Goal: Transaction & Acquisition: Download file/media

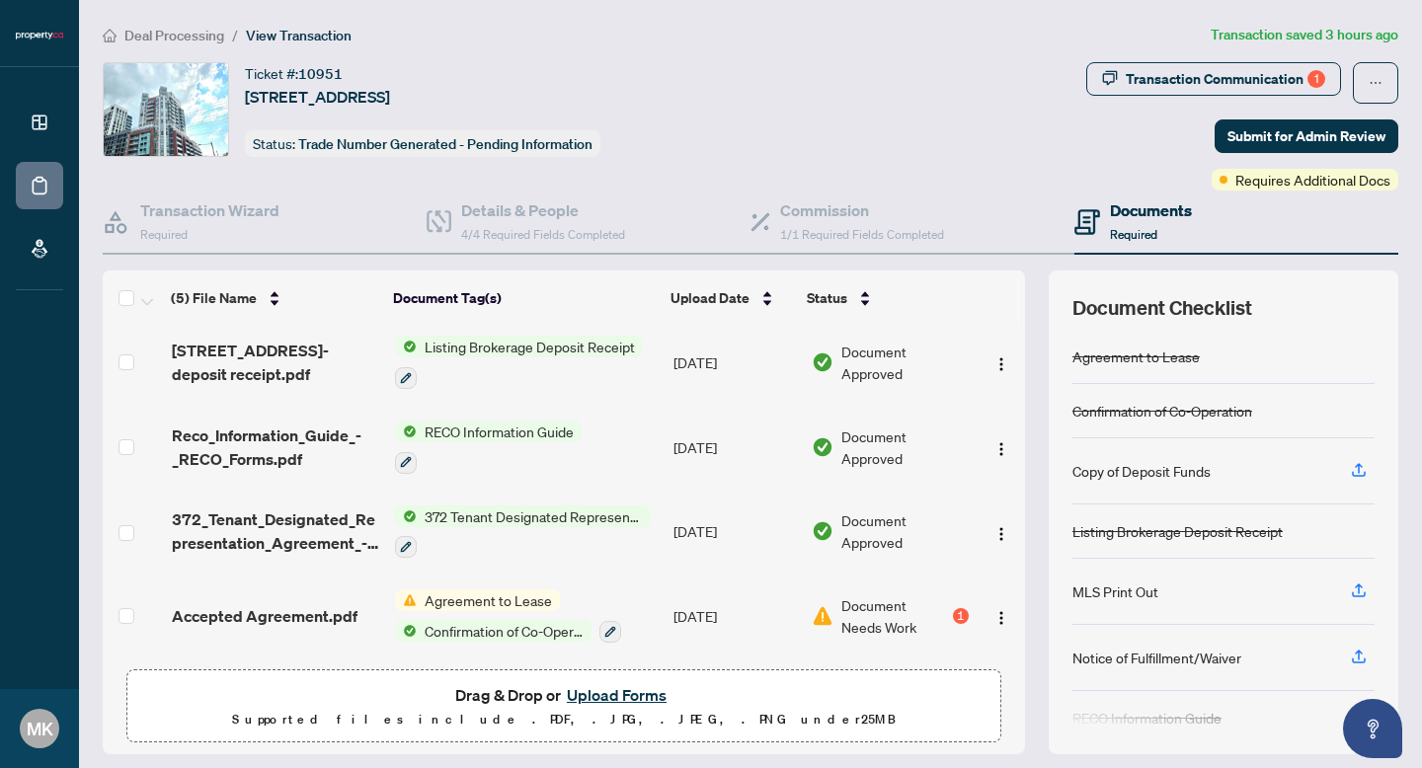
scroll to position [57, 0]
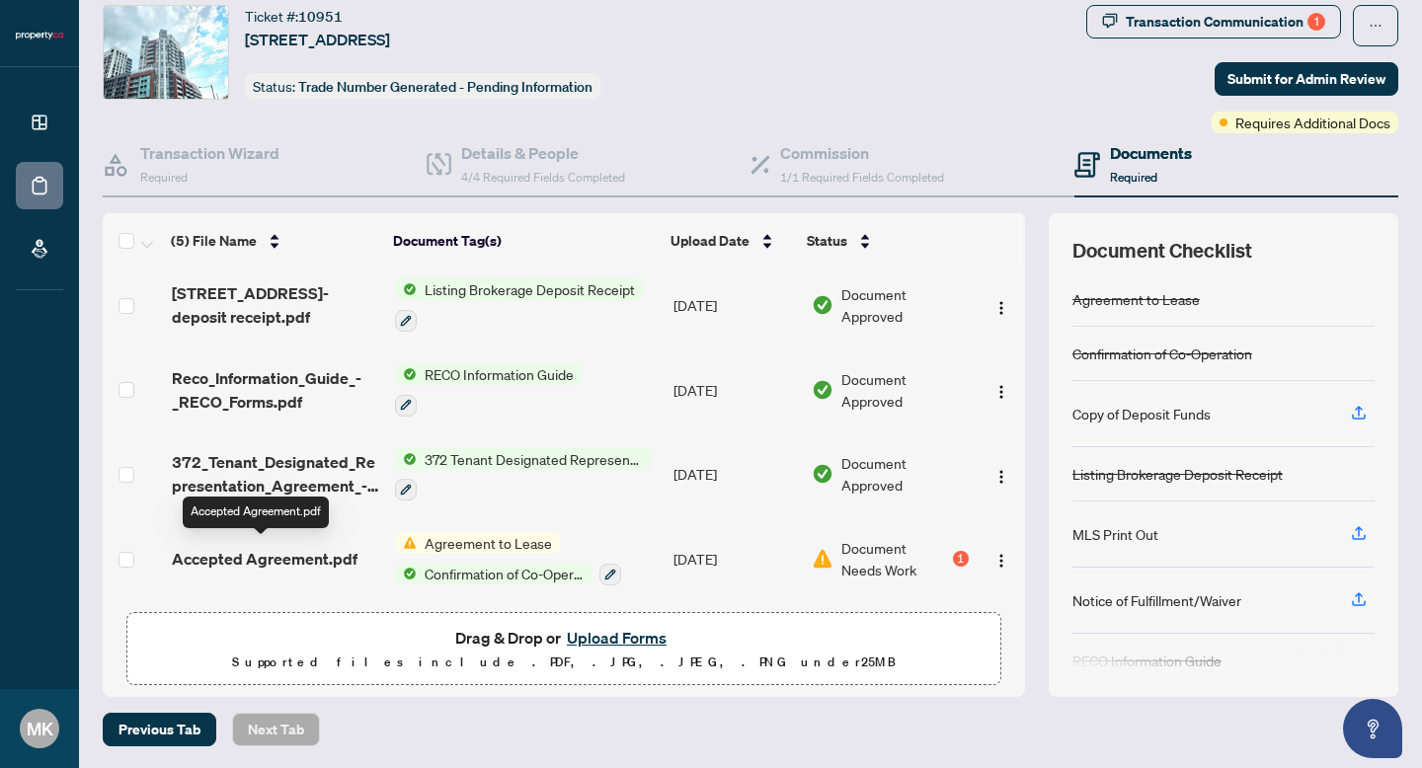
click at [282, 553] on span "Accepted Agreement.pdf" at bounding box center [265, 559] width 186 height 24
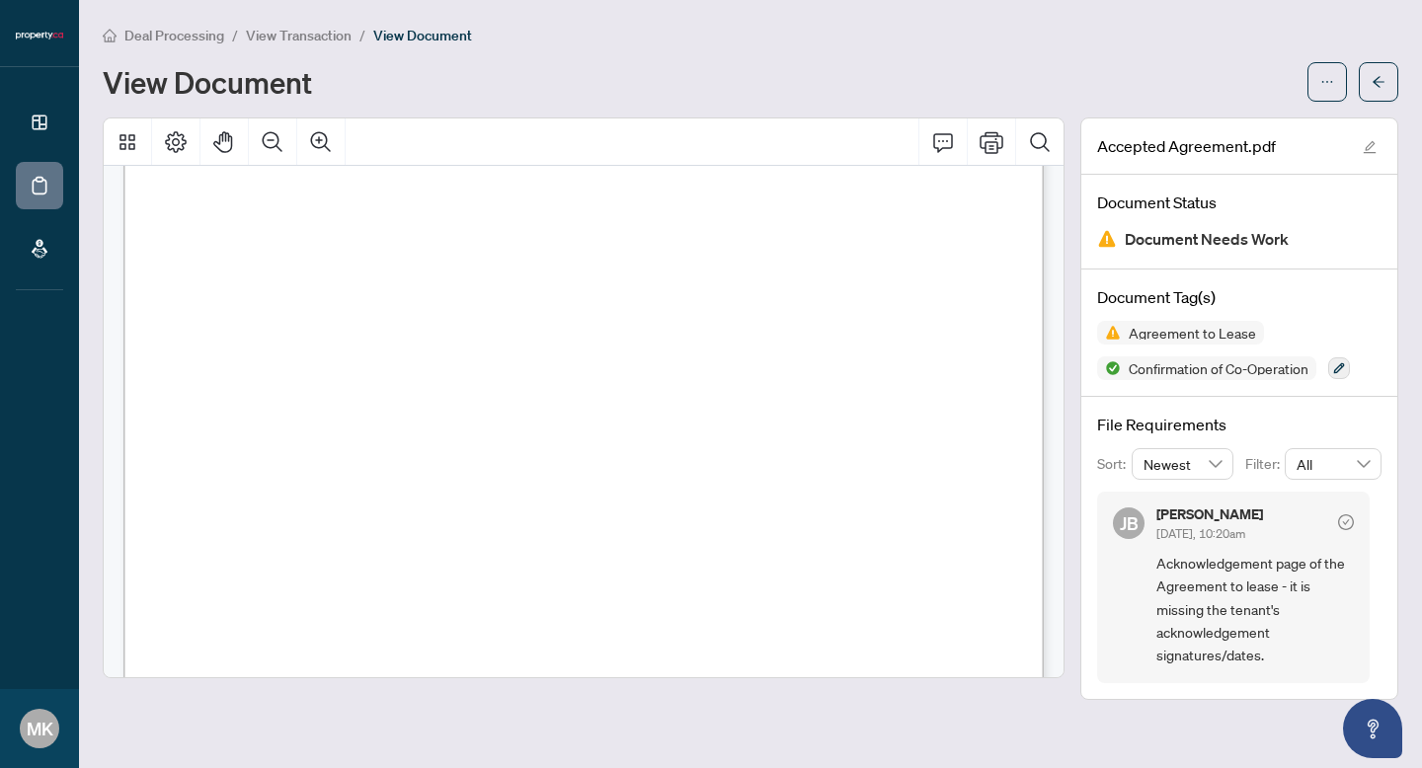
scroll to position [1407, 0]
click at [993, 143] on icon "Print" at bounding box center [991, 142] width 24 height 24
click at [1304, 88] on div "View Document" at bounding box center [750, 81] width 1295 height 39
click at [1322, 87] on icon "ellipsis" at bounding box center [1327, 82] width 14 height 14
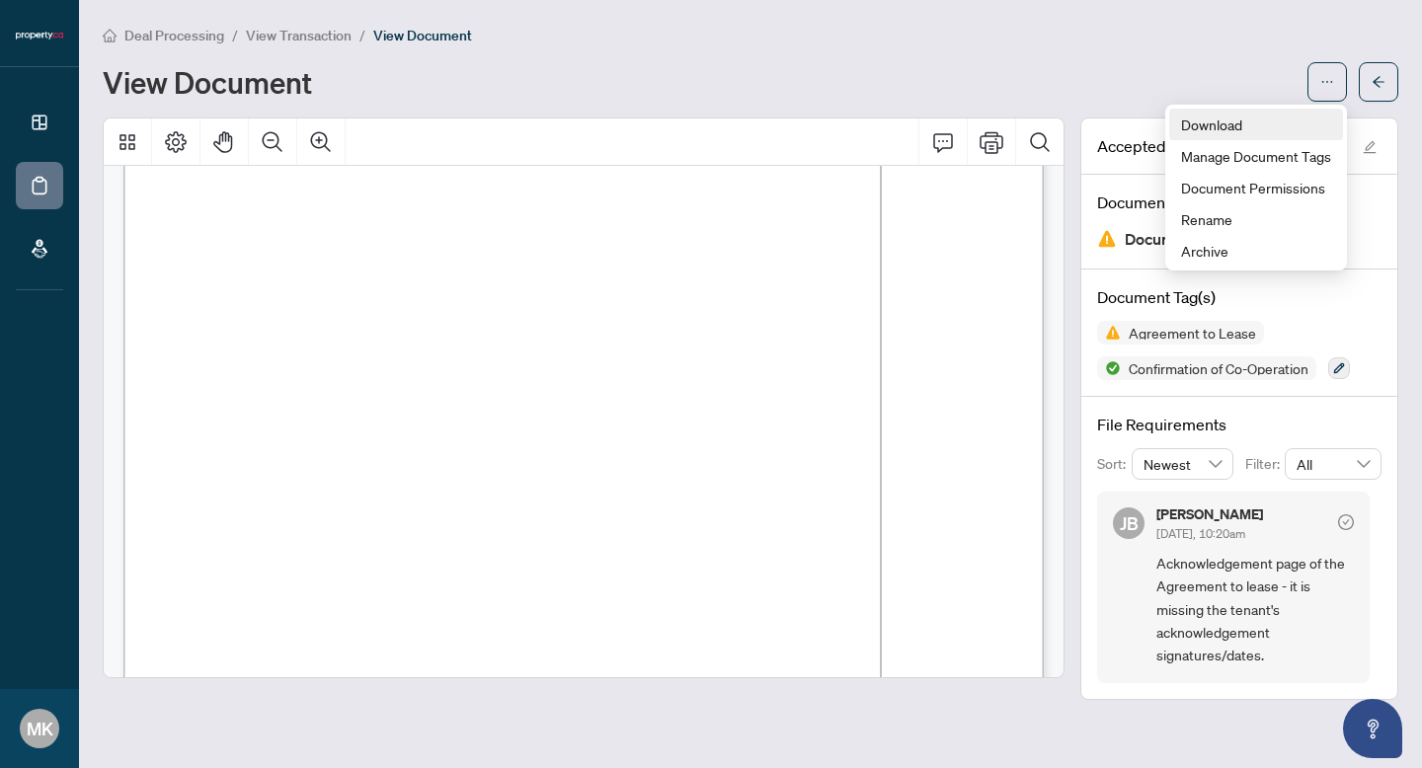
click at [1223, 128] on span "Download" at bounding box center [1256, 125] width 150 height 22
